Goal: Task Accomplishment & Management: Use online tool/utility

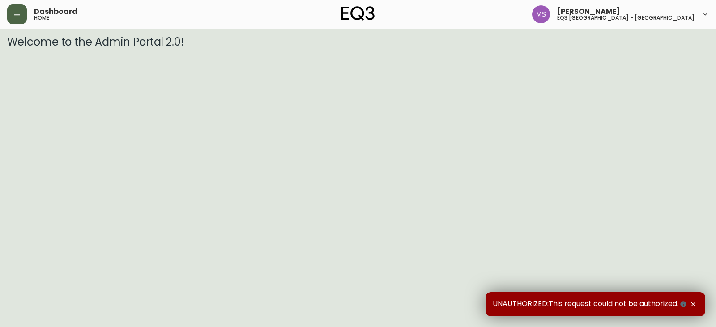
click at [16, 16] on icon "button" at bounding box center [16, 15] width 5 height 4
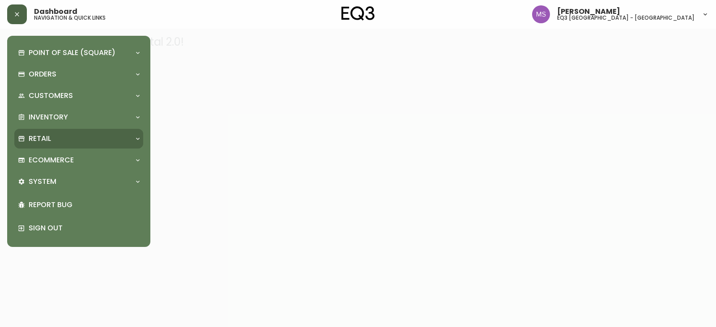
click at [46, 144] on p "Retail" at bounding box center [40, 139] width 22 height 10
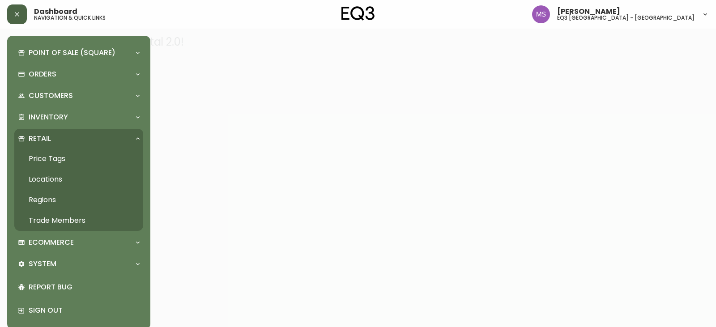
click at [55, 160] on link "Price Tags" at bounding box center [78, 159] width 129 height 21
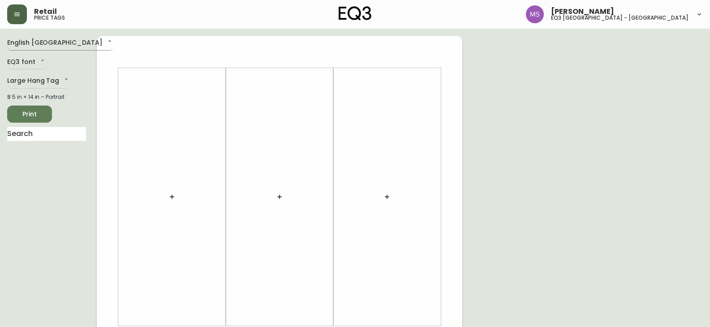
click at [56, 43] on body "Retail price tags [PERSON_NAME] eq3 [GEOGRAPHIC_DATA] - st laurent English [GEO…" at bounding box center [355, 319] width 710 height 638
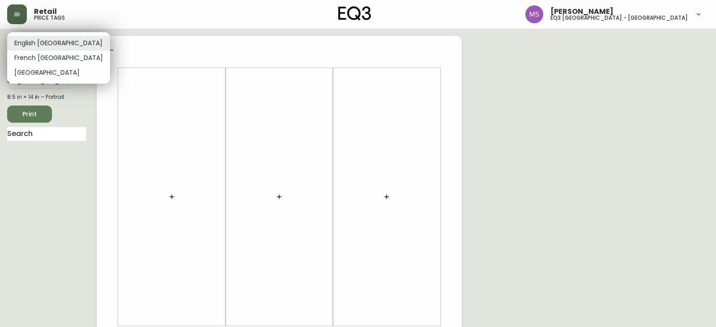
click at [42, 59] on li "French [GEOGRAPHIC_DATA]" at bounding box center [58, 58] width 103 height 15
type input "fr_CA"
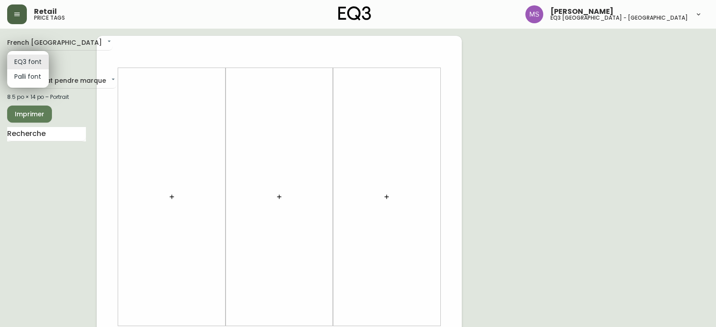
click at [40, 58] on body "Retail price tags [PERSON_NAME] eq3 [GEOGRAPHIC_DATA] - [GEOGRAPHIC_DATA][PERSO…" at bounding box center [358, 319] width 716 height 638
click at [42, 58] on li "EQ3 font" at bounding box center [28, 62] width 42 height 15
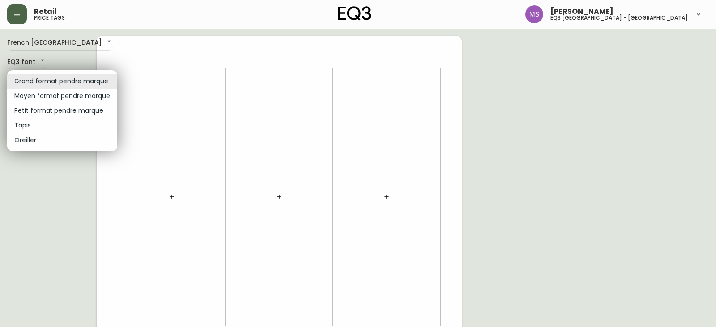
click at [48, 79] on body "Retail price tags [PERSON_NAME] eq3 [GEOGRAPHIC_DATA] - [GEOGRAPHIC_DATA][PERSO…" at bounding box center [358, 319] width 716 height 638
click at [30, 129] on li "Tapis" at bounding box center [62, 125] width 110 height 15
type input "rugs"
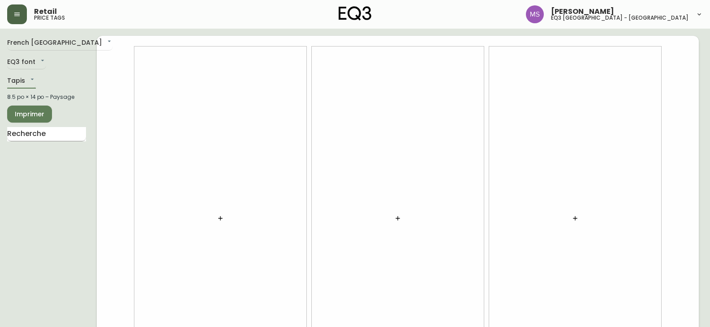
click at [65, 135] on input "text" at bounding box center [46, 134] width 79 height 14
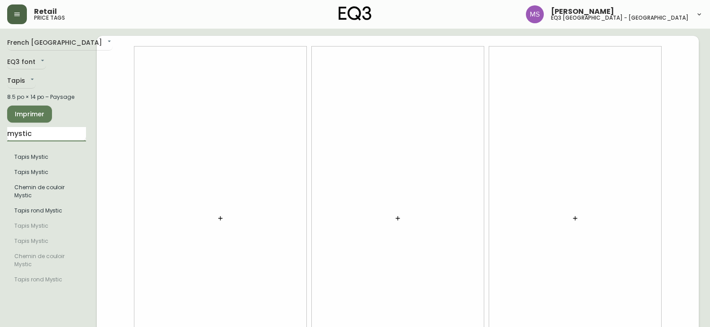
type input "mystic"
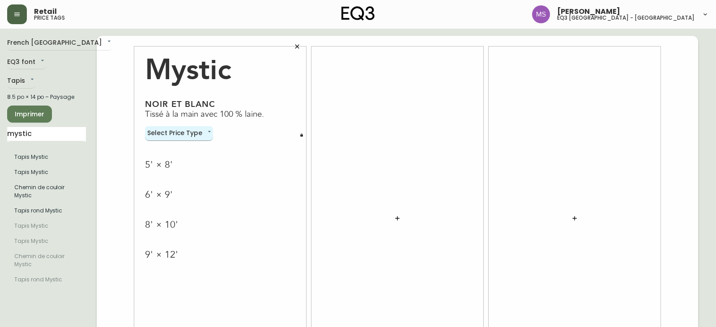
click at [208, 132] on body "Retail price tags [PERSON_NAME] eq3 [GEOGRAPHIC_DATA] - [GEOGRAPHIC_DATA][PERSO…" at bounding box center [358, 200] width 716 height 401
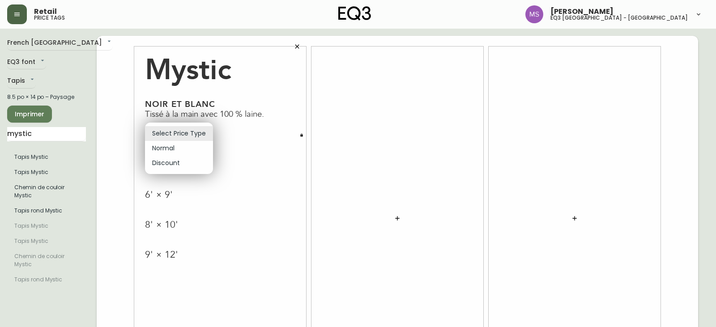
click at [208, 132] on li "Select Price Type" at bounding box center [179, 133] width 68 height 15
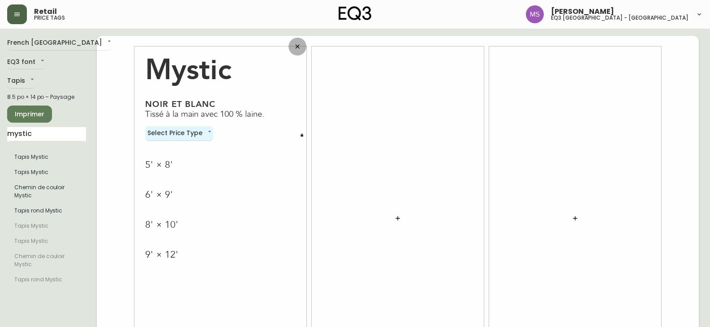
click at [299, 46] on icon "button" at bounding box center [297, 46] width 7 height 7
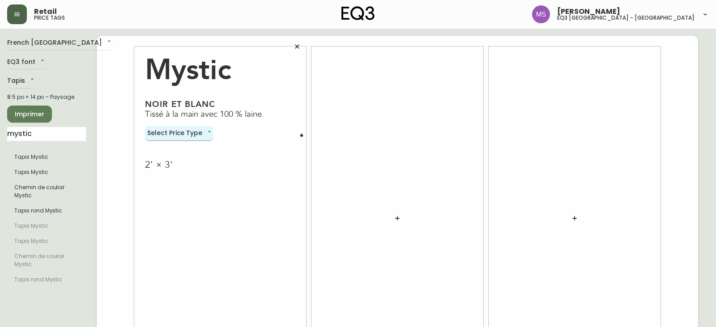
click at [208, 126] on body "Retail price tags [PERSON_NAME] eq3 [GEOGRAPHIC_DATA] - [GEOGRAPHIC_DATA][PERSO…" at bounding box center [358, 200] width 716 height 401
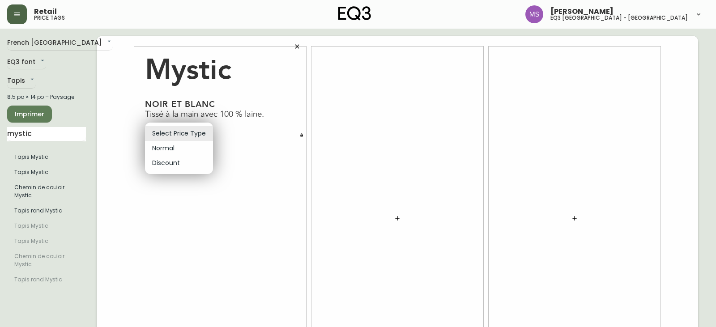
click at [263, 146] on div at bounding box center [358, 163] width 716 height 327
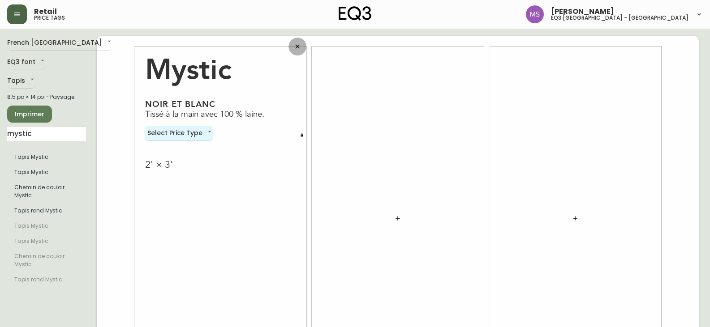
click at [298, 49] on icon "button" at bounding box center [297, 46] width 7 height 7
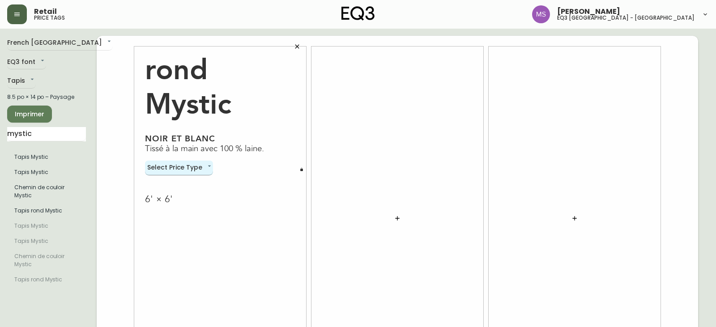
click at [207, 167] on body "Retail price tags [PERSON_NAME] eq3 [GEOGRAPHIC_DATA] - [GEOGRAPHIC_DATA][PERSO…" at bounding box center [358, 200] width 716 height 401
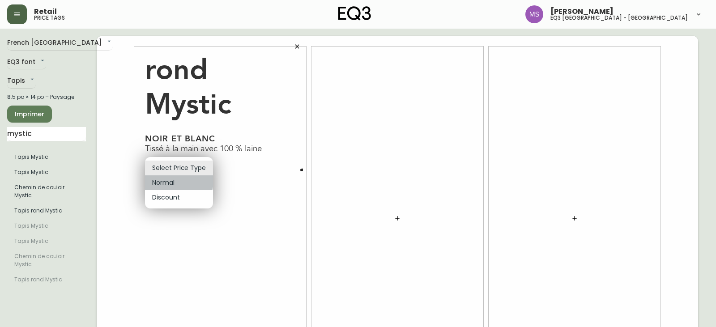
click at [164, 180] on li "Normal" at bounding box center [179, 183] width 68 height 15
type input "normal"
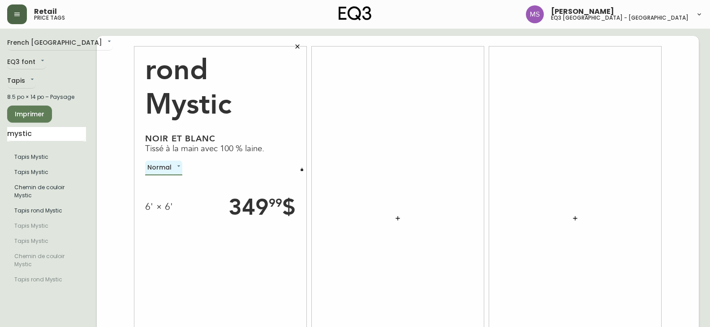
click at [26, 117] on span "Imprimer" at bounding box center [29, 114] width 30 height 11
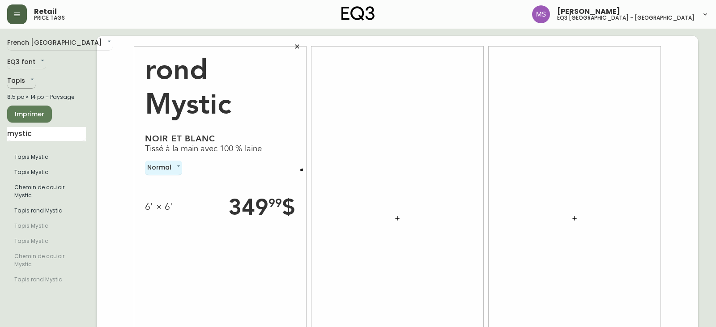
click at [31, 78] on body "Retail price tags [PERSON_NAME] eq3 [GEOGRAPHIC_DATA] - [GEOGRAPHIC_DATA][PERSO…" at bounding box center [358, 200] width 716 height 401
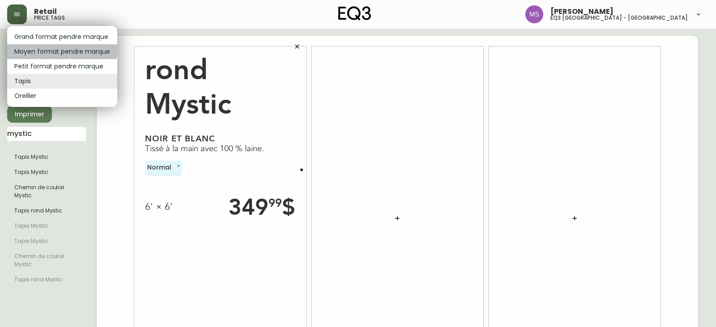
click at [52, 50] on li "Moyen format pendre marque" at bounding box center [62, 51] width 110 height 15
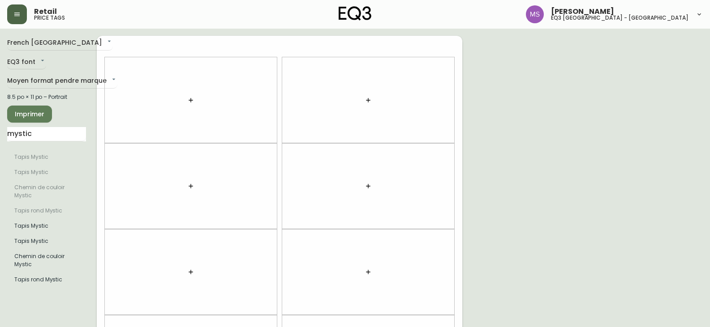
click at [107, 76] on div at bounding box center [191, 100] width 172 height 86
click at [111, 77] on div at bounding box center [191, 100] width 172 height 86
click at [109, 79] on div at bounding box center [191, 100] width 172 height 86
click at [105, 81] on div at bounding box center [191, 100] width 172 height 86
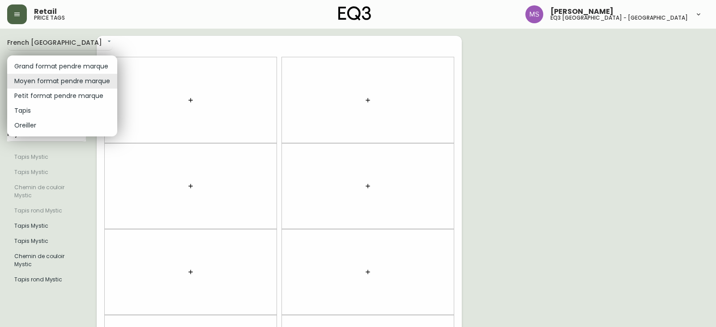
click at [53, 81] on body "Retail price tags [PERSON_NAME] eq3 [GEOGRAPHIC_DATA] - [GEOGRAPHIC_DATA][PERSO…" at bounding box center [358, 254] width 716 height 509
click at [57, 69] on li "Grand format pendre marque" at bounding box center [62, 66] width 110 height 15
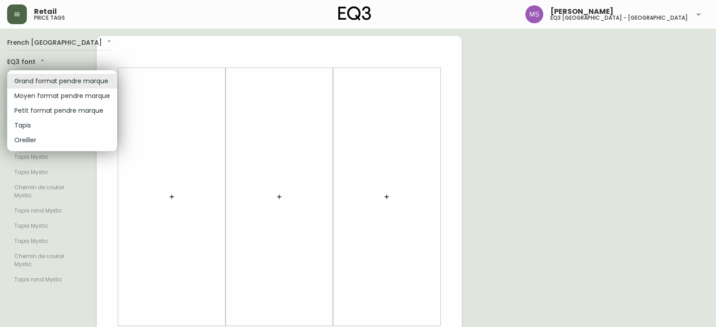
click at [106, 78] on body "Retail price tags [PERSON_NAME] eq3 [GEOGRAPHIC_DATA] - [GEOGRAPHIC_DATA][PERSO…" at bounding box center [358, 319] width 716 height 638
click at [27, 123] on li "Tapis" at bounding box center [62, 125] width 110 height 15
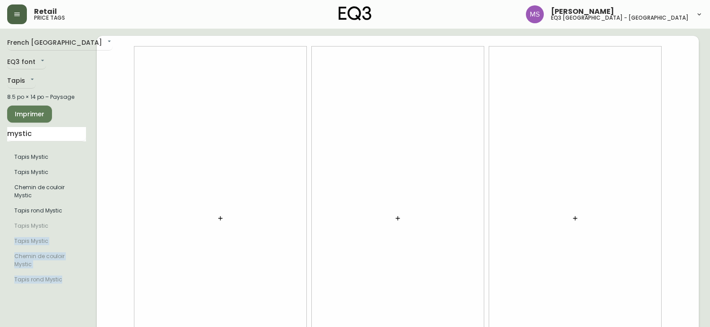
drag, startPoint x: 47, startPoint y: 218, endPoint x: 29, endPoint y: 195, distance: 29.7
click at [210, 180] on div "French Canada fr_CA EQ3 font EQ3 Tapis rugs 8.5 po × 14 po – Paysage Imprimer m…" at bounding box center [354, 218] width 695 height 365
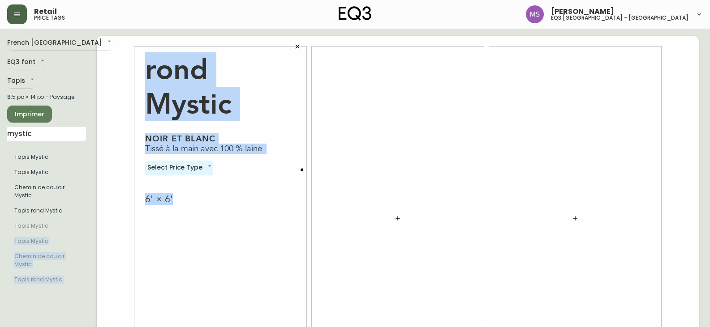
click at [261, 212] on div "rond Mystic Noir et blanc Tissé à la main avec 100 % laine. Select Price Type n…" at bounding box center [220, 219] width 172 height 344
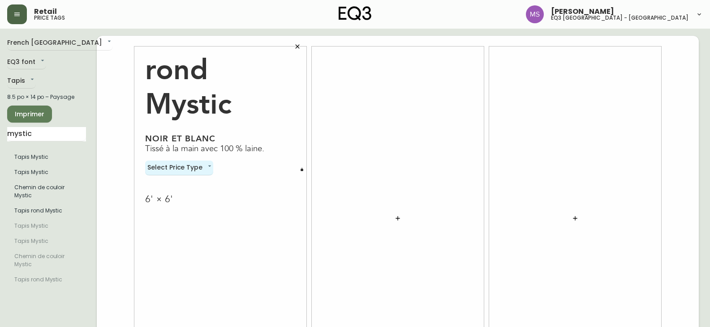
click at [296, 44] on icon "button" at bounding box center [297, 46] width 7 height 7
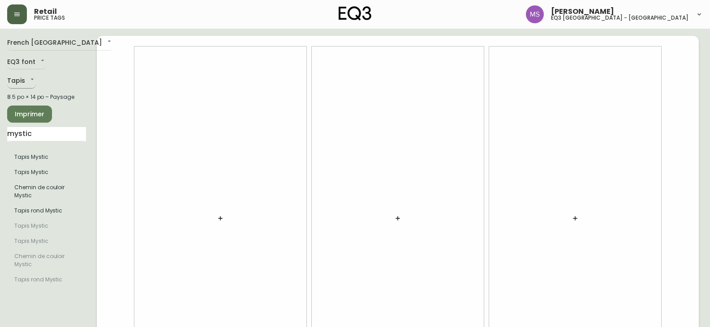
click at [17, 77] on body "Retail price tags [PERSON_NAME] eq3 [GEOGRAPHIC_DATA] - [GEOGRAPHIC_DATA][PERSO…" at bounding box center [355, 200] width 710 height 401
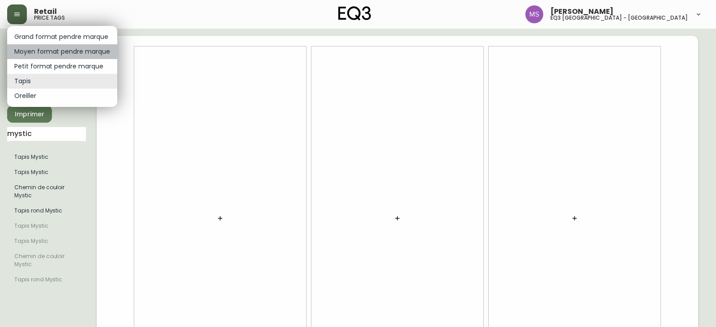
click at [77, 52] on li "Moyen format pendre marque" at bounding box center [62, 51] width 110 height 15
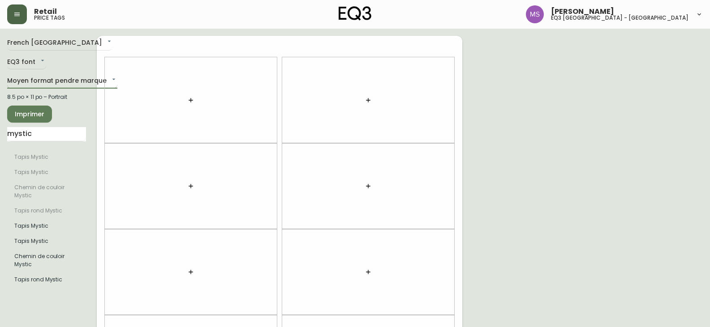
click at [54, 85] on body "Retail price tags [PERSON_NAME] eq3 [GEOGRAPHIC_DATA] - [GEOGRAPHIC_DATA][PERSO…" at bounding box center [355, 254] width 710 height 509
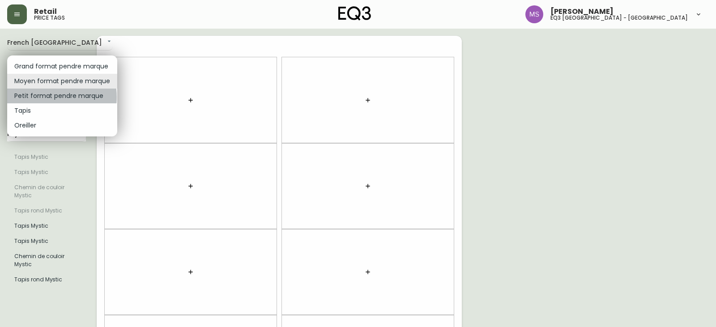
click at [41, 97] on li "Petit format pendre marque" at bounding box center [62, 96] width 110 height 15
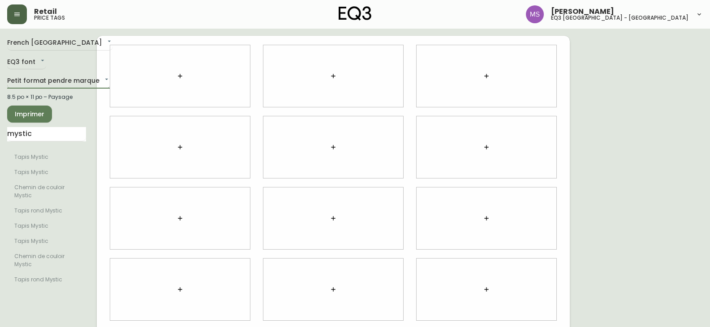
click at [30, 79] on body "Retail price tags [PERSON_NAME] eq3 [GEOGRAPHIC_DATA] - [GEOGRAPHIC_DATA][PERSO…" at bounding box center [355, 200] width 710 height 401
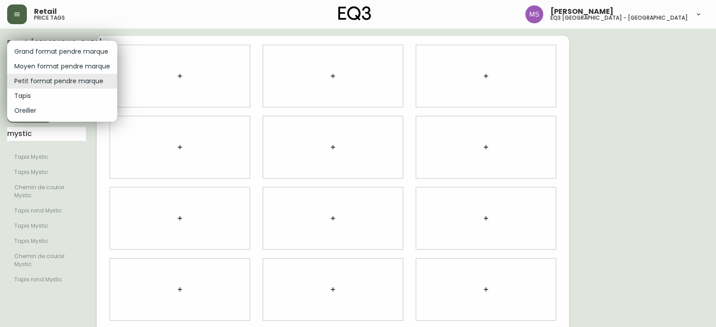
click at [63, 51] on li "Grand format pendre marque" at bounding box center [62, 51] width 110 height 15
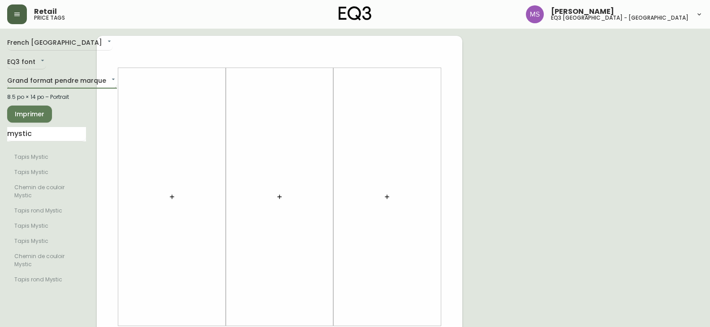
click at [82, 86] on body "Retail price tags [PERSON_NAME] eq3 [GEOGRAPHIC_DATA] - [GEOGRAPHIC_DATA][PERSO…" at bounding box center [355, 319] width 710 height 638
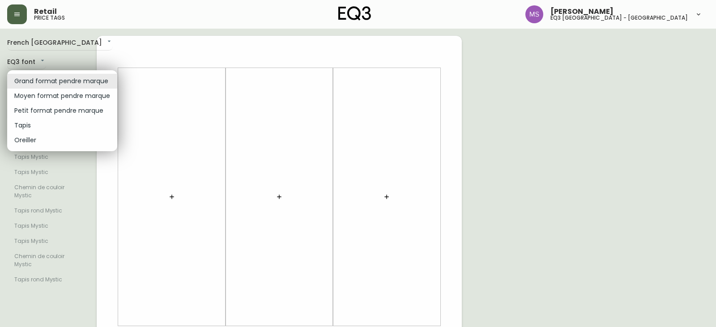
click at [66, 96] on li "Moyen format pendre marque" at bounding box center [62, 96] width 110 height 15
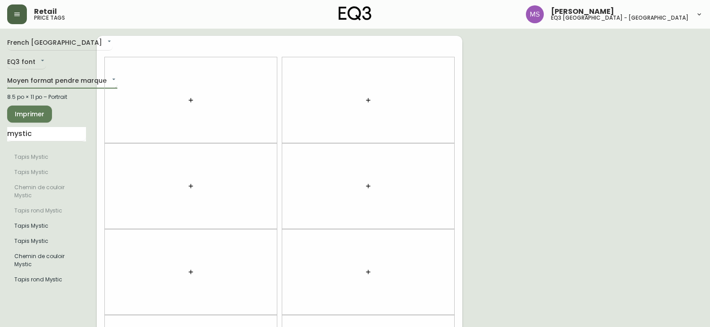
click at [51, 82] on body "Retail price tags [PERSON_NAME] eq3 [GEOGRAPHIC_DATA] - [GEOGRAPHIC_DATA][PERSO…" at bounding box center [355, 254] width 710 height 509
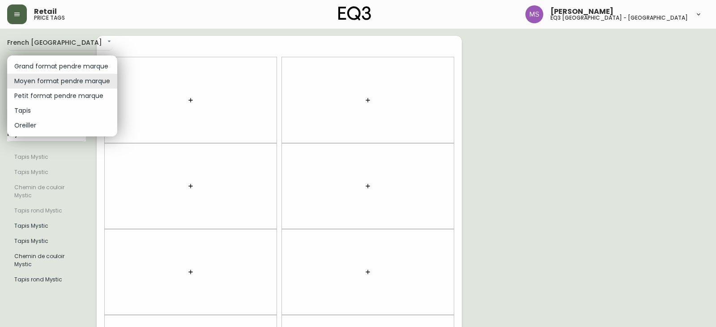
click at [67, 101] on li "Petit format pendre marque" at bounding box center [62, 96] width 110 height 15
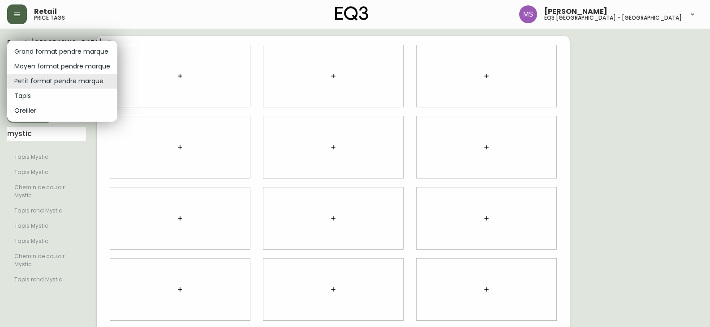
click at [62, 77] on body "Retail price tags [PERSON_NAME] eq3 [GEOGRAPHIC_DATA] - [GEOGRAPHIC_DATA][PERSO…" at bounding box center [355, 200] width 710 height 401
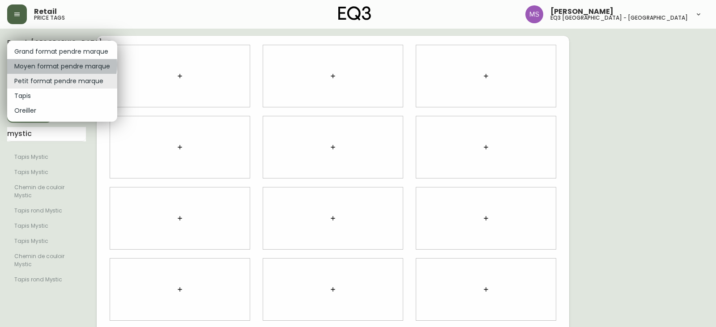
click at [61, 65] on li "Moyen format pendre marque" at bounding box center [62, 66] width 110 height 15
type input "medium"
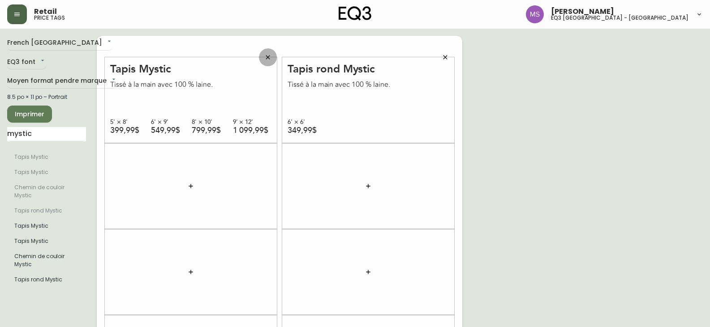
click at [267, 55] on icon "button" at bounding box center [267, 57] width 7 height 7
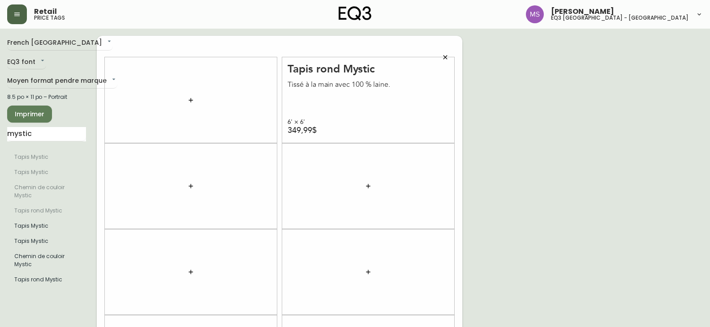
click at [26, 115] on span "Imprimer" at bounding box center [29, 114] width 30 height 11
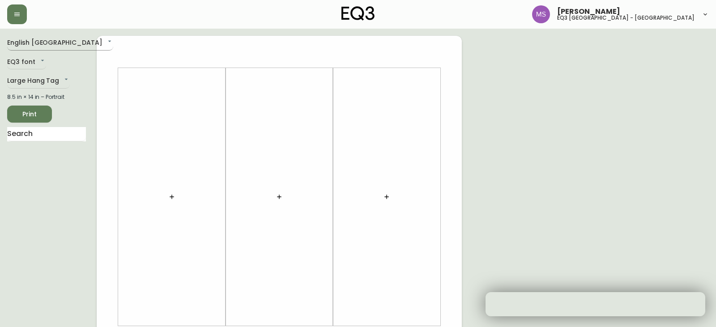
click at [34, 46] on body "[PERSON_NAME] eq3 [GEOGRAPHIC_DATA] - [GEOGRAPHIC_DATA] English [GEOGRAPHIC_DAT…" at bounding box center [358, 319] width 716 height 638
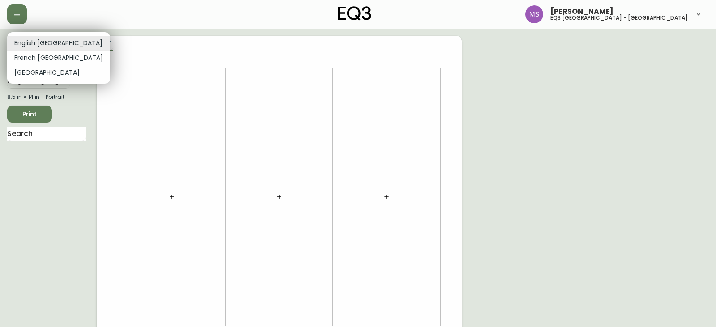
click at [32, 61] on li "French [GEOGRAPHIC_DATA]" at bounding box center [58, 58] width 103 height 15
type input "fr_CA"
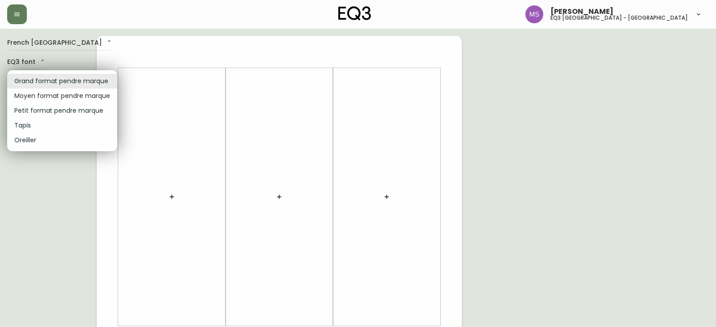
click at [38, 80] on body "[PERSON_NAME] eq3 [GEOGRAPHIC_DATA] - [GEOGRAPHIC_DATA] fr_CA EQ3 font EQ3 Gran…" at bounding box center [358, 319] width 716 height 638
click at [51, 95] on li "Moyen format pendre marque" at bounding box center [62, 96] width 110 height 15
type input "medium"
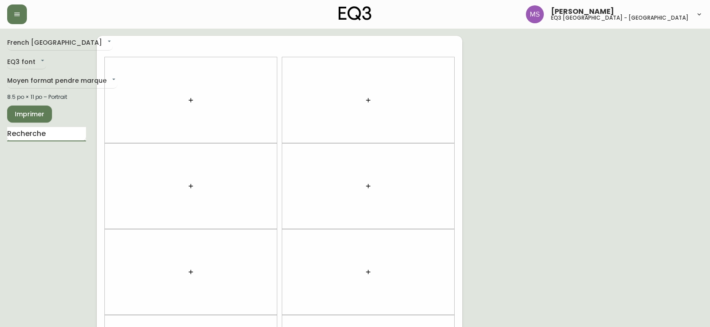
click at [54, 137] on input "text" at bounding box center [46, 134] width 79 height 14
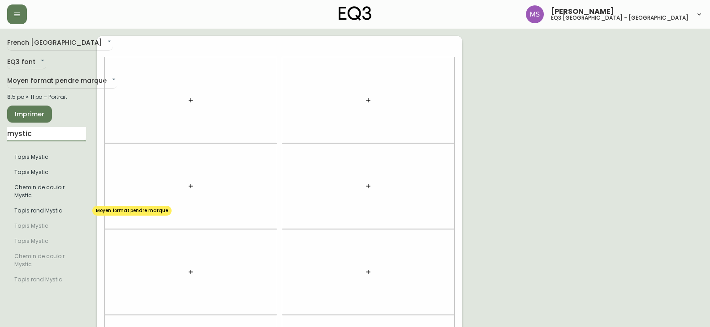
type input "mystic"
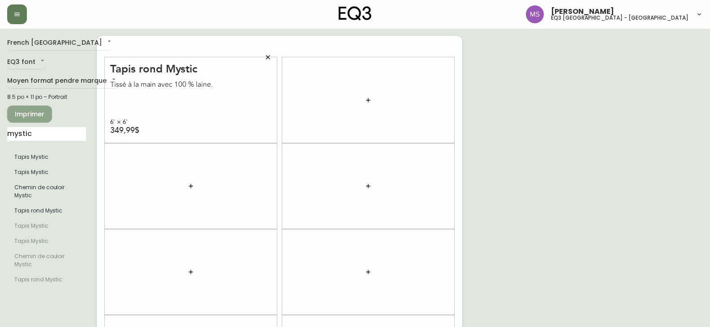
click at [20, 116] on span "Imprimer" at bounding box center [29, 114] width 30 height 11
click at [30, 114] on span "Imprimer" at bounding box center [29, 114] width 30 height 11
click at [267, 54] on icon "button" at bounding box center [267, 57] width 7 height 7
